Goal: Find specific page/section

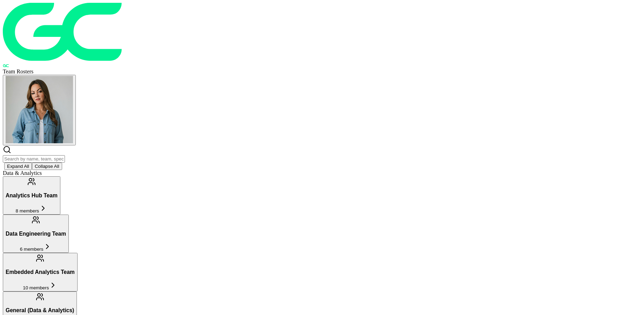
click at [65, 155] on input "text" at bounding box center [34, 158] width 62 height 7
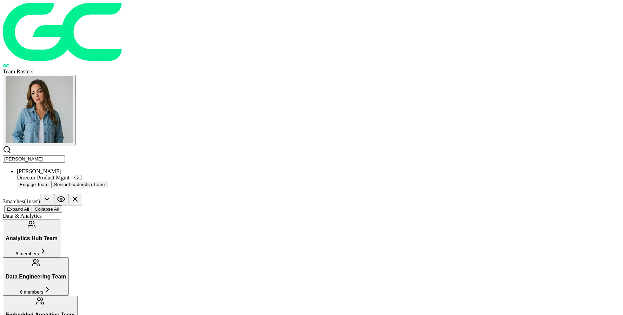
click at [176, 174] on div "Director Product Mgmt - GC" at bounding box center [318, 177] width 603 height 6
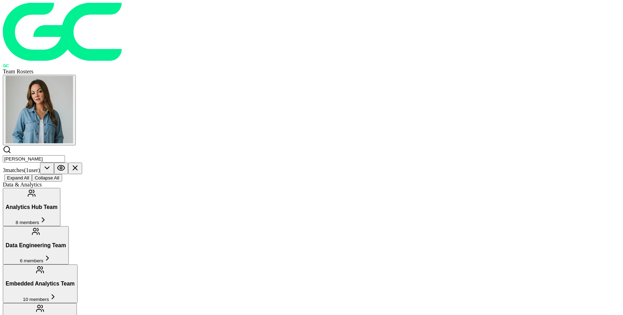
click at [65, 155] on input "[PERSON_NAME]" at bounding box center [34, 158] width 62 height 7
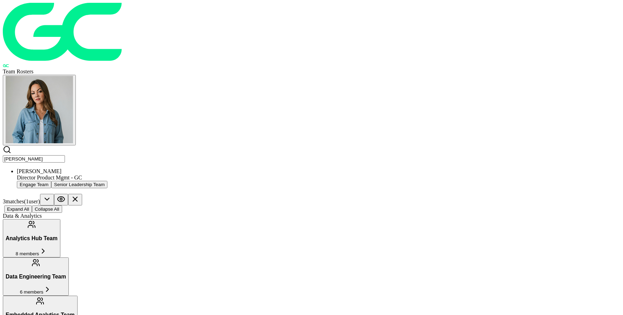
click at [65, 155] on input "[PERSON_NAME]" at bounding box center [34, 158] width 62 height 7
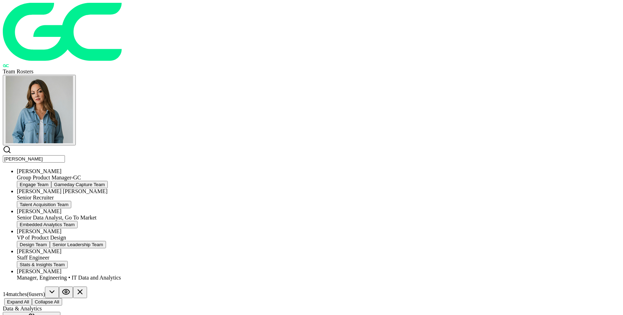
click at [166, 174] on div "Group Product Manager-GC" at bounding box center [318, 177] width 603 height 6
click at [65, 155] on input "[PERSON_NAME]" at bounding box center [34, 158] width 62 height 7
drag, startPoint x: 155, startPoint y: 29, endPoint x: 141, endPoint y: 32, distance: 14.6
click at [65, 155] on input "[PERSON_NAME]" at bounding box center [34, 158] width 62 height 7
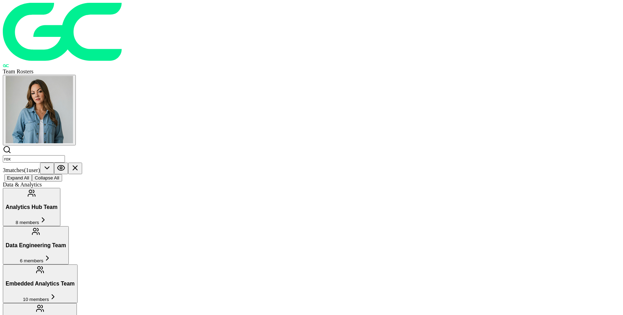
click at [65, 155] on input "rox" at bounding box center [34, 158] width 62 height 7
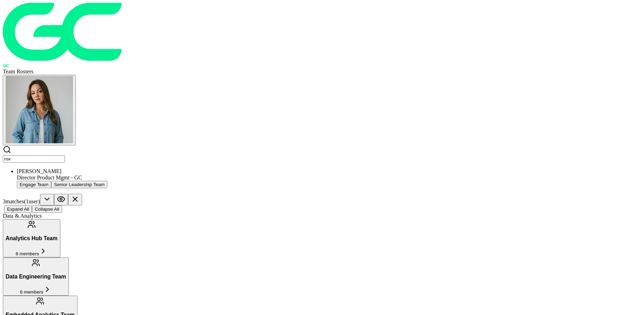
click at [65, 155] on input "rox" at bounding box center [34, 158] width 62 height 7
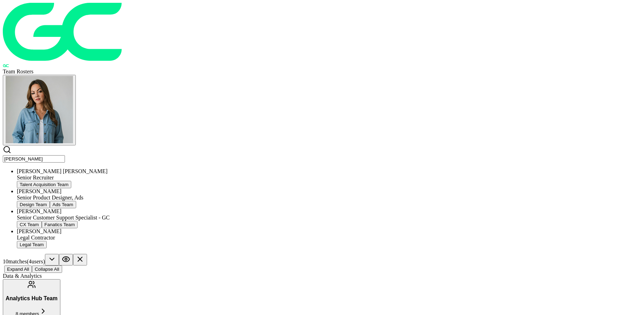
click at [159, 208] on div "[PERSON_NAME]" at bounding box center [318, 211] width 603 height 6
drag, startPoint x: 151, startPoint y: 29, endPoint x: 142, endPoint y: 31, distance: 9.2
click at [65, 155] on input "[PERSON_NAME]" at bounding box center [34, 158] width 62 height 7
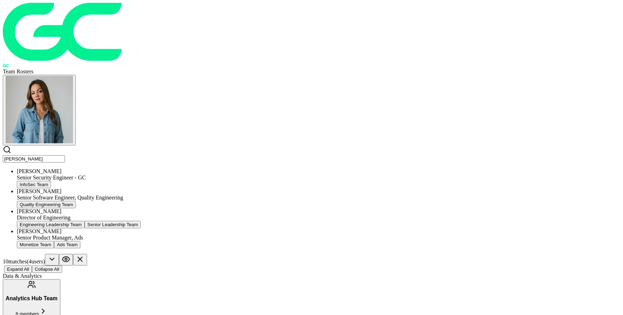
click at [194, 214] on div "Director of Engineering" at bounding box center [318, 217] width 603 height 6
drag, startPoint x: 153, startPoint y: 29, endPoint x: 142, endPoint y: 29, distance: 11.2
click at [65, 155] on input "[PERSON_NAME]" at bounding box center [34, 158] width 62 height 7
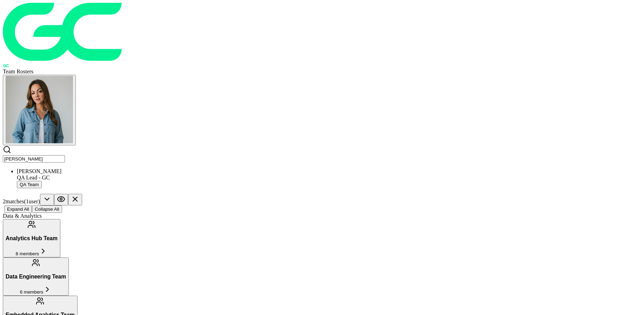
click at [197, 168] on div "[PERSON_NAME] QA Lead - GC QA Team" at bounding box center [318, 178] width 603 height 20
drag, startPoint x: 160, startPoint y: 31, endPoint x: 137, endPoint y: 32, distance: 22.8
click at [137, 32] on div "Team Rosters [PERSON_NAME] QA Lead - GC QA Team 2 match es ( 1 user ) Expand Al…" at bounding box center [311, 108] width 617 height 210
click at [172, 174] on div "Director-Engineering GC" at bounding box center [318, 177] width 603 height 6
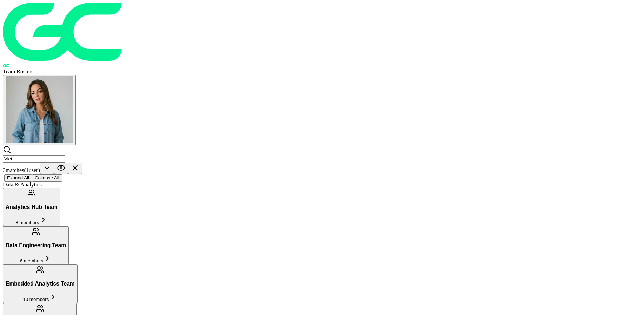
drag, startPoint x: 90, startPoint y: 79, endPoint x: 117, endPoint y: 53, distance: 37.5
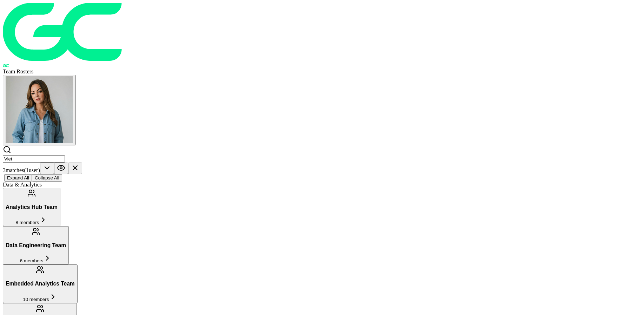
click at [65, 155] on input "Viet" at bounding box center [34, 158] width 62 height 7
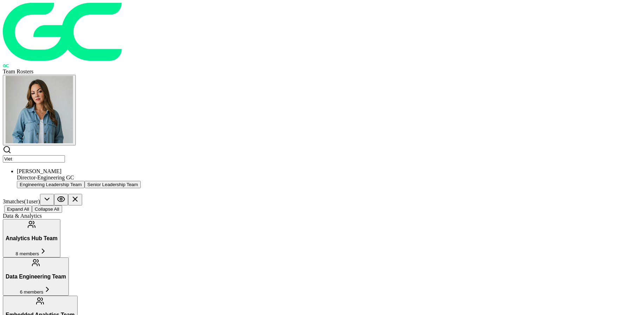
click at [65, 155] on input "Viet" at bounding box center [34, 158] width 62 height 7
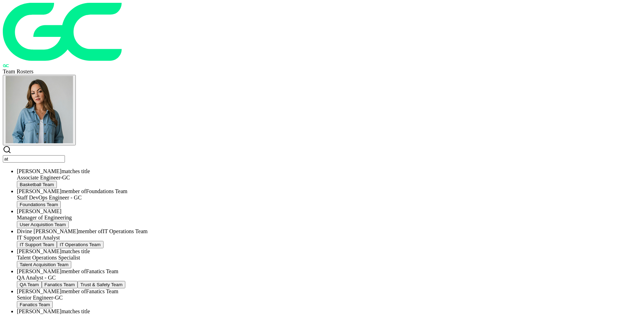
type input "a"
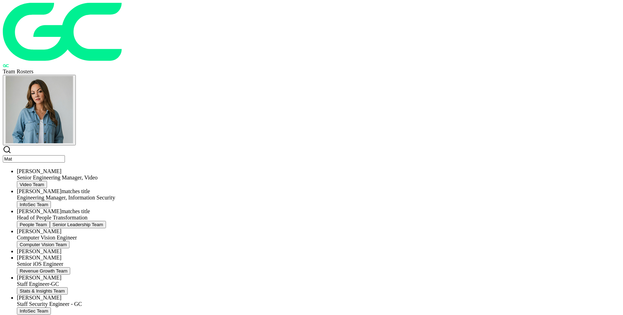
click at [172, 168] on div "[PERSON_NAME]" at bounding box center [318, 171] width 603 height 6
click at [196, 174] on div "Senior Engineering Manager, Video" at bounding box center [318, 177] width 603 height 6
click at [65, 155] on input "Mat" at bounding box center [34, 158] width 62 height 7
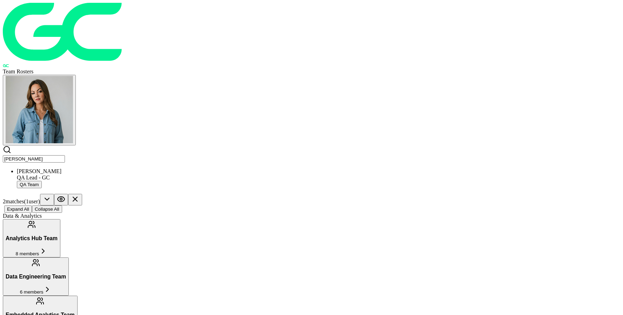
type input "[PERSON_NAME]"
click at [159, 168] on div "[PERSON_NAME] QA Lead - GC QA Team" at bounding box center [318, 178] width 603 height 20
